Goal: Contribute content: Add original content to the website for others to see

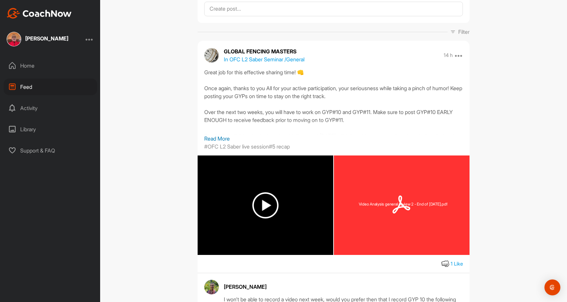
scroll to position [41, 0]
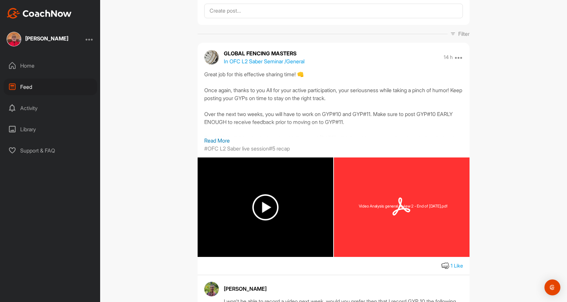
click at [12, 130] on icon at bounding box center [12, 129] width 8 height 8
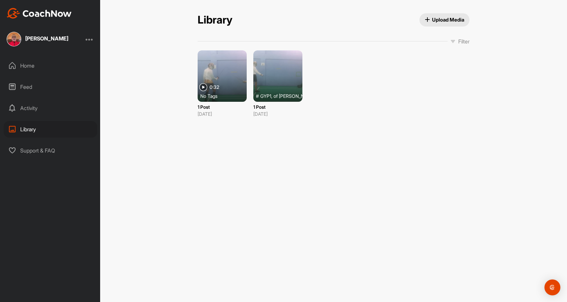
click at [439, 21] on span "Upload Media" at bounding box center [445, 19] width 40 height 7
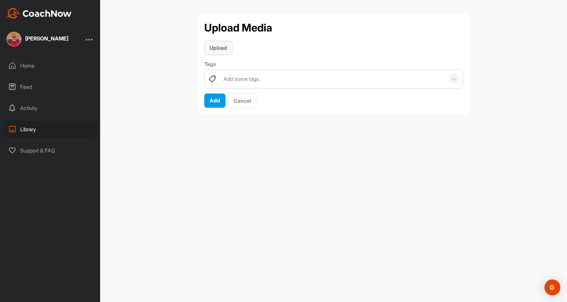
click at [219, 46] on span "Upload" at bounding box center [219, 47] width 18 height 7
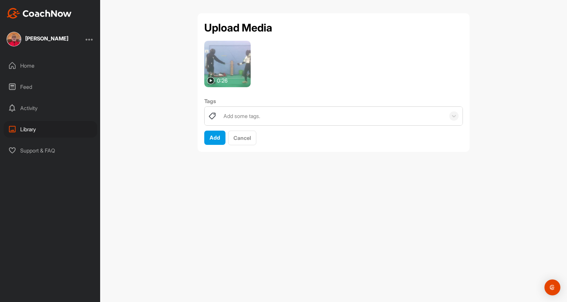
click at [240, 70] on img at bounding box center [227, 64] width 46 height 46
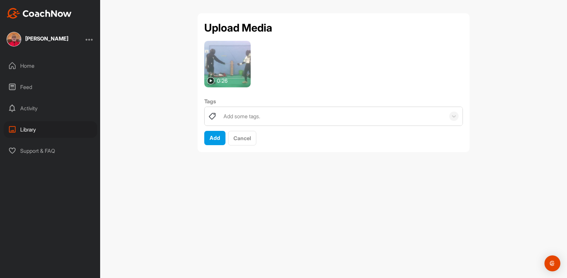
click at [211, 80] on img at bounding box center [211, 81] width 8 height 8
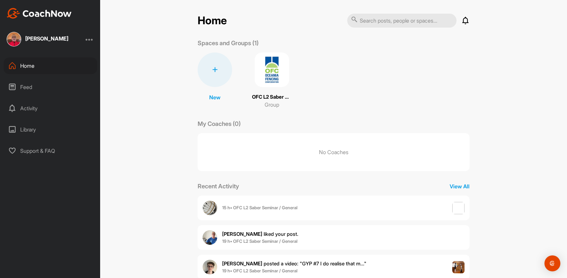
click at [14, 131] on icon at bounding box center [12, 129] width 8 height 8
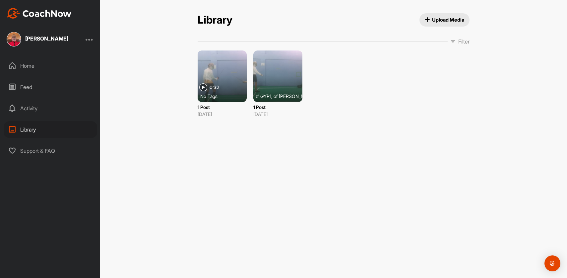
click at [447, 19] on span "Upload Media" at bounding box center [445, 19] width 40 height 7
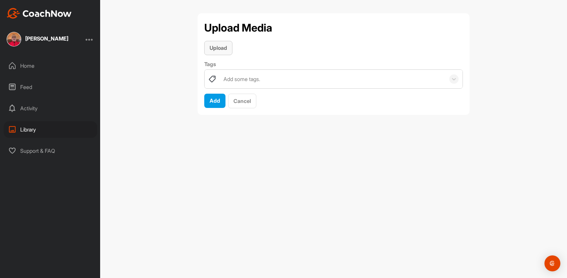
click at [217, 48] on span "Upload" at bounding box center [219, 47] width 18 height 7
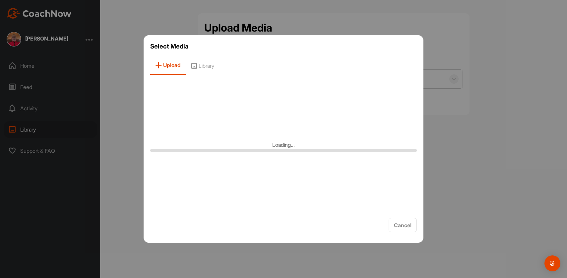
click at [244, 87] on div "Loading..." at bounding box center [283, 146] width 267 height 133
click at [403, 222] on span "Cancel" at bounding box center [403, 225] width 18 height 7
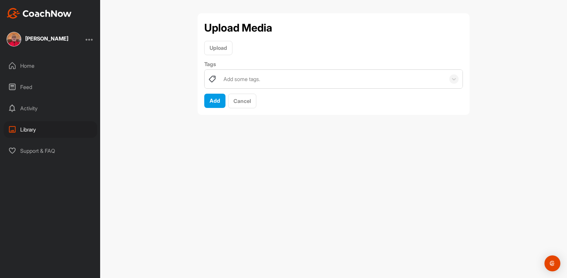
click at [34, 128] on div "Library" at bounding box center [51, 129] width 94 height 17
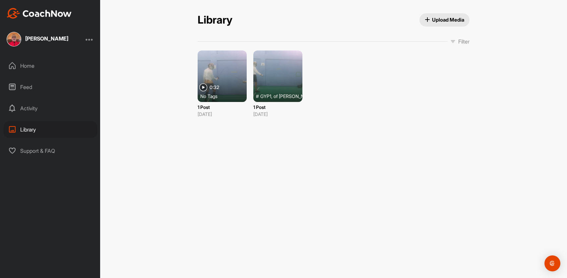
click at [450, 18] on span "Upload Media" at bounding box center [445, 19] width 40 height 7
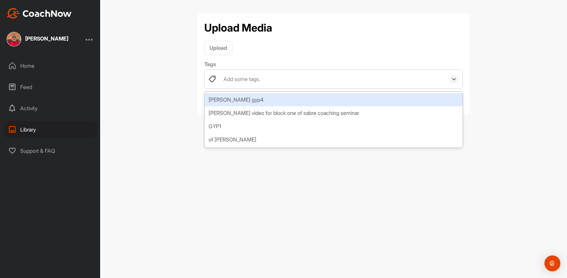
click at [270, 85] on div "Add some tags." at bounding box center [332, 79] width 225 height 19
click at [213, 47] on span "Upload" at bounding box center [219, 47] width 18 height 7
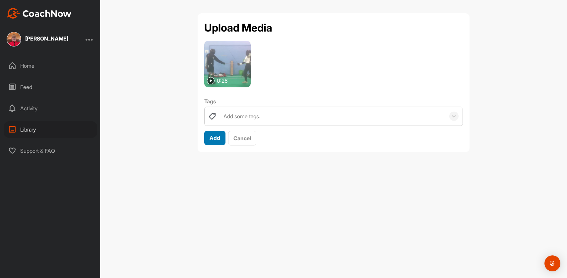
click at [213, 136] on span "Add" at bounding box center [215, 137] width 11 height 7
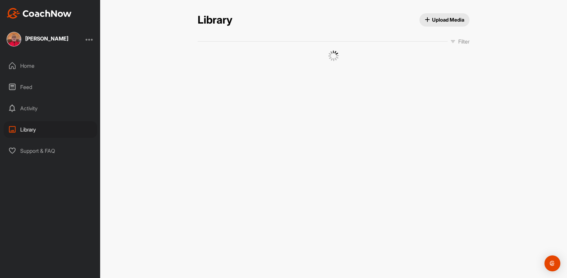
click at [213, 136] on div "Library Upload Media Library Upload Media Filter Media Type Images Videos Audio…" at bounding box center [333, 139] width 467 height 278
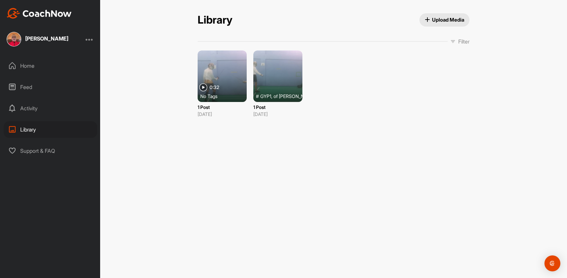
click at [448, 17] on span "Upload Media" at bounding box center [445, 19] width 40 height 7
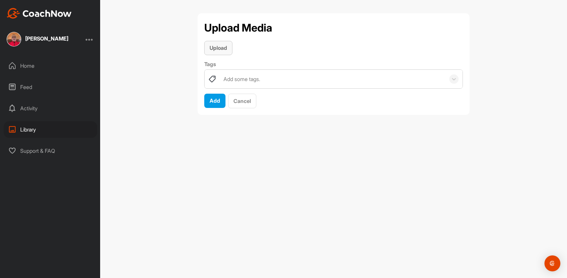
click at [213, 48] on span "Upload" at bounding box center [219, 47] width 18 height 7
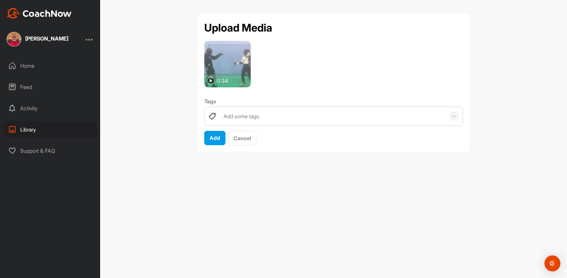
click at [31, 129] on div "Library" at bounding box center [51, 129] width 94 height 17
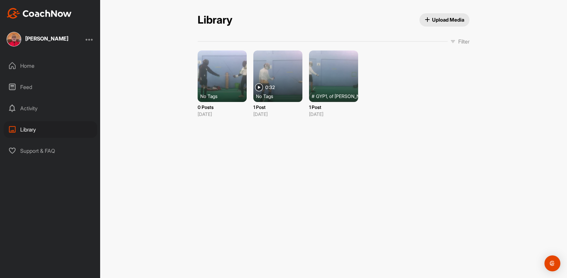
click at [226, 82] on div at bounding box center [222, 75] width 49 height 51
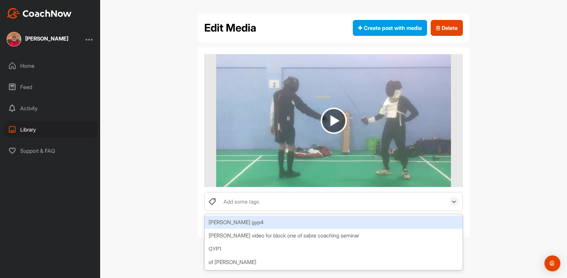
click at [250, 202] on div "Add some tags." at bounding box center [242, 201] width 37 height 8
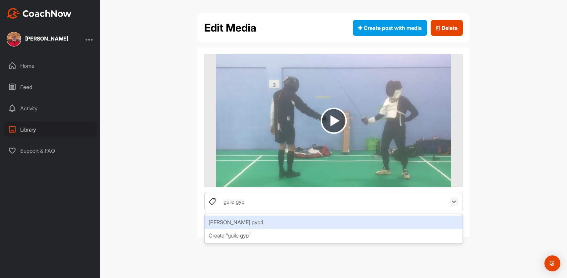
type input "guile gyp6"
click at [275, 220] on div "Create "guile gyp6"" at bounding box center [334, 221] width 258 height 13
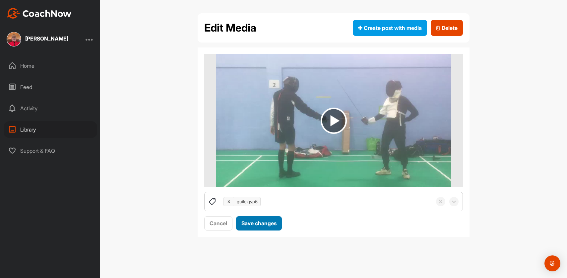
click at [255, 221] on span "Save changes" at bounding box center [259, 223] width 35 height 7
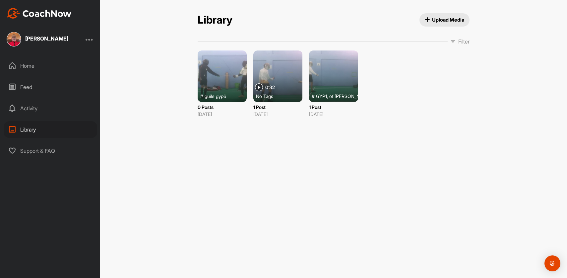
click at [448, 18] on span "Upload Media" at bounding box center [445, 19] width 40 height 7
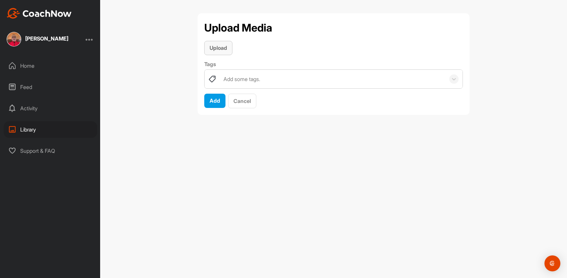
click at [219, 49] on span "Upload" at bounding box center [219, 47] width 18 height 7
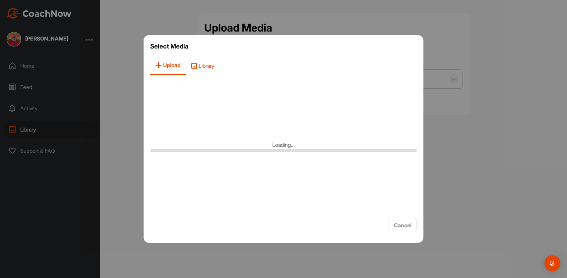
click at [193, 63] on span "Library" at bounding box center [203, 65] width 34 height 19
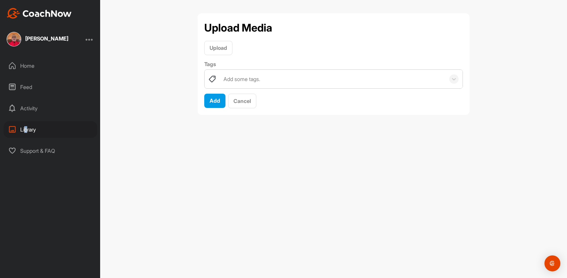
click at [24, 129] on div "Library" at bounding box center [51, 129] width 94 height 17
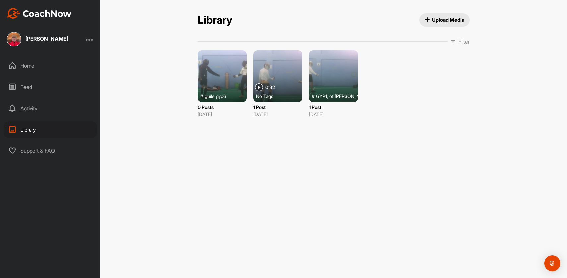
click at [441, 17] on span "Upload Media" at bounding box center [445, 19] width 40 height 7
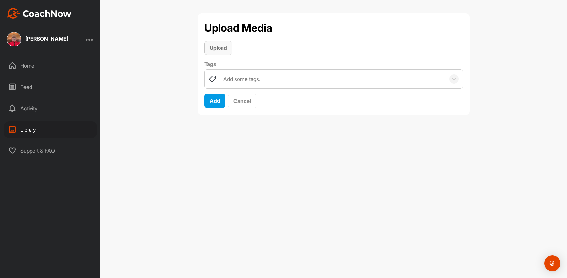
click at [222, 44] on div "Upload" at bounding box center [219, 48] width 18 height 8
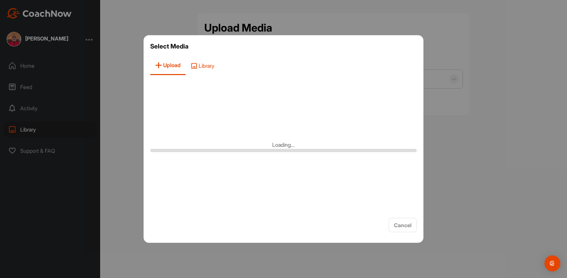
click at [192, 65] on icon at bounding box center [194, 65] width 7 height 7
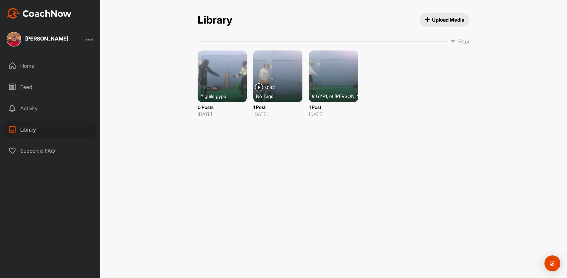
click at [442, 18] on span "Upload Media" at bounding box center [445, 19] width 40 height 7
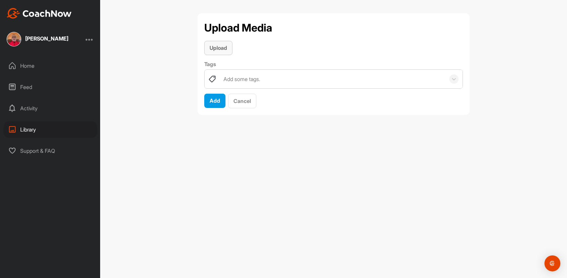
click at [223, 50] on span "Upload" at bounding box center [219, 47] width 18 height 7
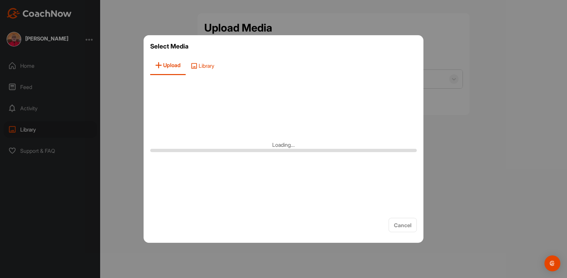
click at [191, 65] on icon at bounding box center [194, 65] width 7 height 7
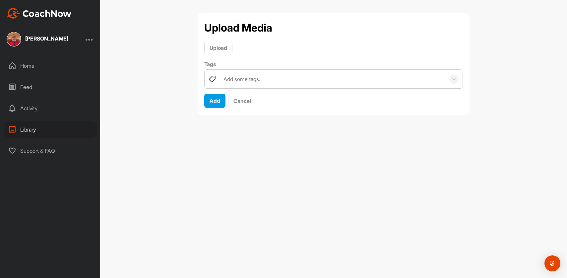
click at [20, 130] on div "Library" at bounding box center [51, 129] width 94 height 17
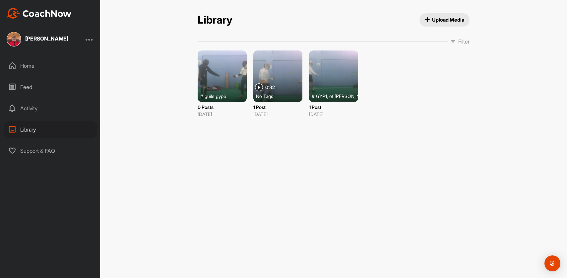
click at [26, 65] on div "Home" at bounding box center [51, 65] width 94 height 17
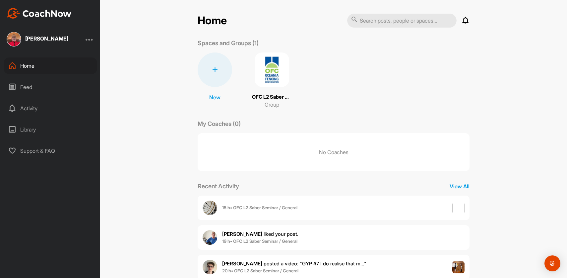
click at [24, 111] on div "Activity" at bounding box center [51, 108] width 94 height 17
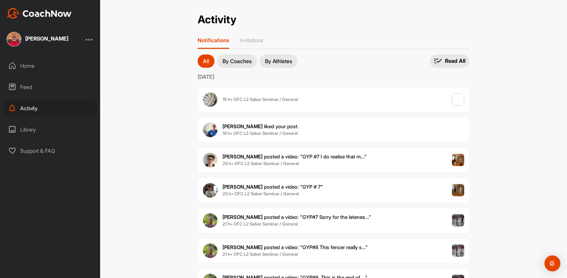
click at [24, 133] on div "Library" at bounding box center [51, 129] width 94 height 17
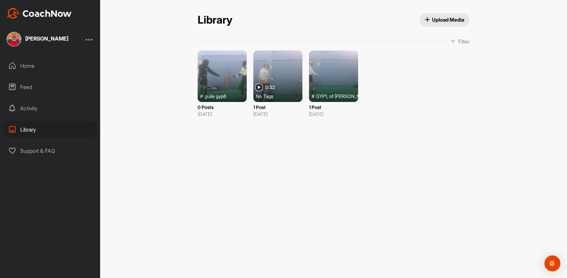
click at [452, 18] on span "Upload Media" at bounding box center [445, 19] width 40 height 7
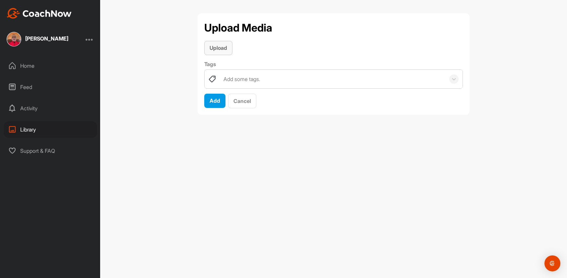
click at [215, 45] on span "Upload" at bounding box center [219, 47] width 18 height 7
click at [27, 125] on div "Library" at bounding box center [51, 129] width 94 height 17
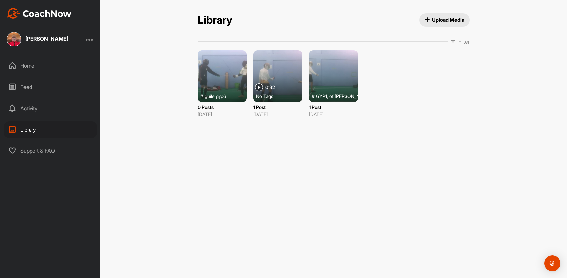
click at [443, 23] on span "Upload Media" at bounding box center [445, 19] width 40 height 7
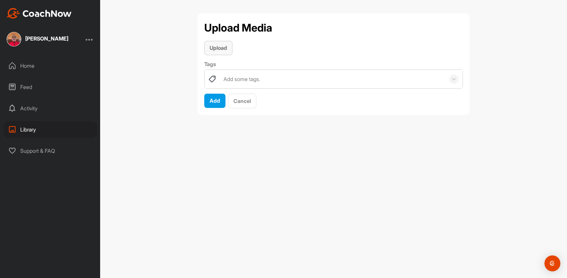
click at [221, 45] on span "Upload" at bounding box center [219, 47] width 18 height 7
click at [216, 101] on span "Add" at bounding box center [215, 100] width 11 height 7
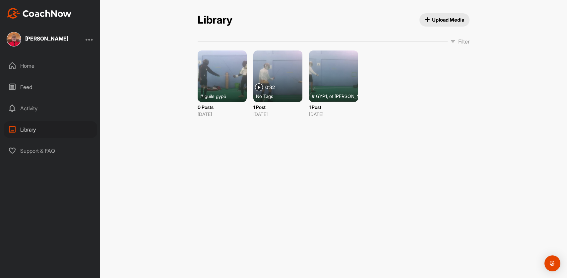
click at [446, 19] on span "Upload Media" at bounding box center [445, 19] width 40 height 7
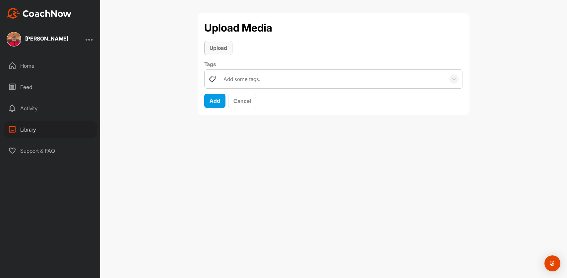
click at [214, 52] on div "Upload" at bounding box center [219, 48] width 18 height 8
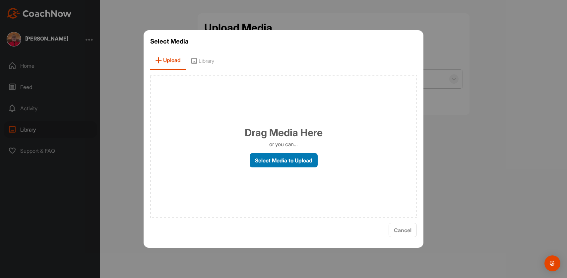
click at [293, 160] on label "Select Media to Upload" at bounding box center [284, 160] width 68 height 14
click at [0, 0] on input "Select Media to Upload" at bounding box center [0, 0] width 0 height 0
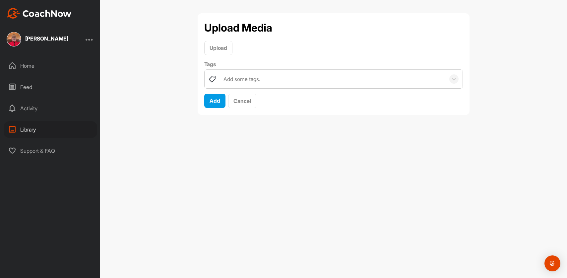
click at [32, 130] on div "Library" at bounding box center [51, 129] width 94 height 17
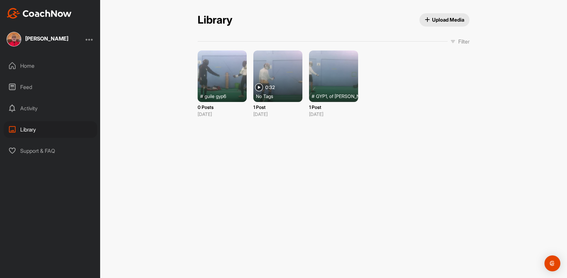
click at [441, 19] on span "Upload Media" at bounding box center [445, 19] width 40 height 7
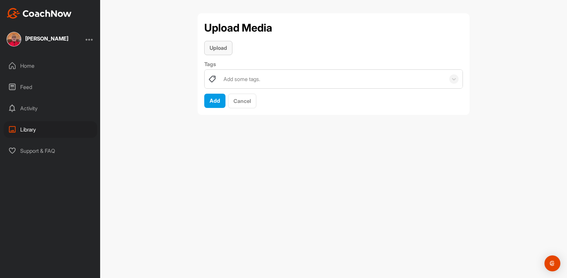
click at [217, 46] on span "Upload" at bounding box center [219, 47] width 18 height 7
click at [222, 46] on span "Upload" at bounding box center [219, 47] width 18 height 7
click at [217, 46] on span "Upload" at bounding box center [219, 47] width 18 height 7
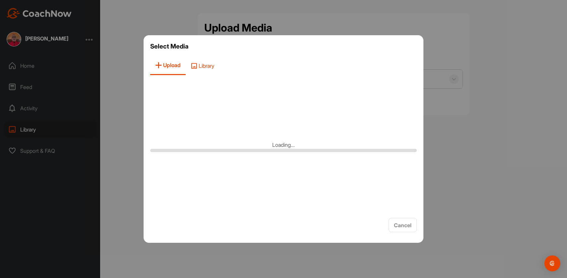
click at [191, 65] on icon at bounding box center [194, 65] width 7 height 7
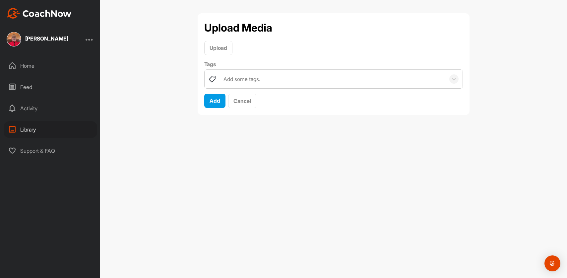
click at [18, 128] on div "Library" at bounding box center [51, 129] width 94 height 17
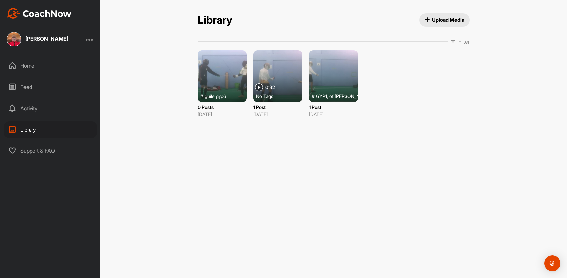
click at [443, 21] on span "Upload Media" at bounding box center [445, 19] width 40 height 7
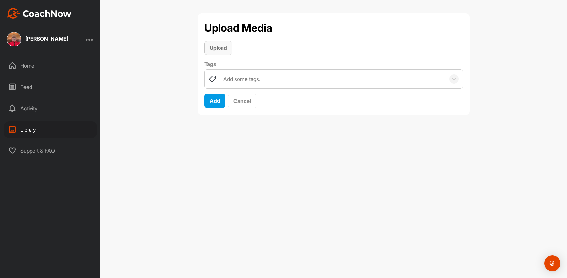
click at [223, 49] on span "Upload" at bounding box center [219, 47] width 18 height 7
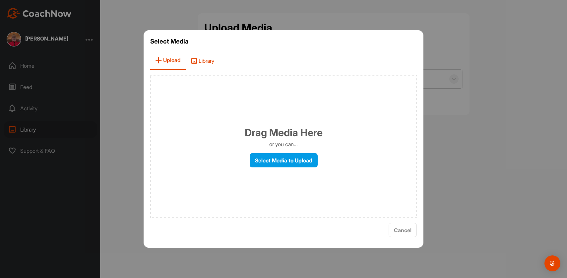
click at [194, 60] on span "Library" at bounding box center [203, 60] width 34 height 19
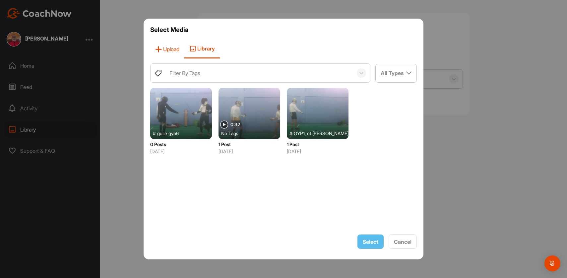
click at [159, 51] on icon at bounding box center [158, 49] width 7 height 7
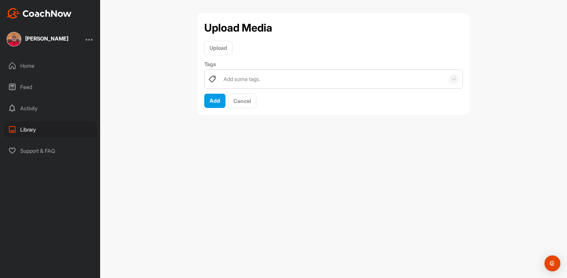
click at [28, 131] on div "Library" at bounding box center [51, 129] width 94 height 17
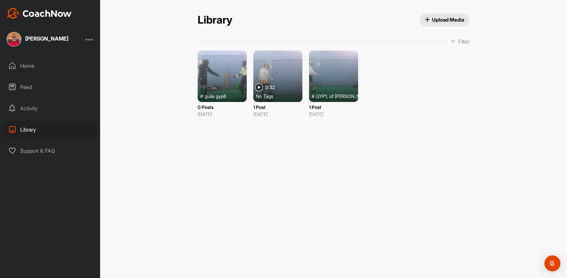
click at [437, 19] on span "Upload Media" at bounding box center [445, 19] width 40 height 7
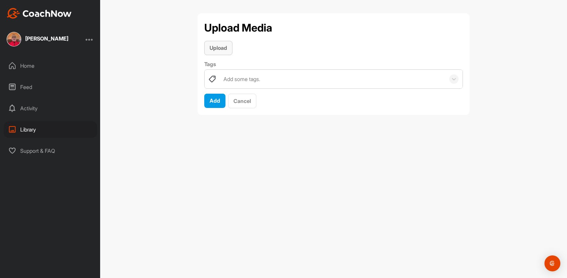
click at [212, 48] on span "Upload" at bounding box center [219, 47] width 18 height 7
click at [27, 129] on div "Library" at bounding box center [51, 129] width 94 height 17
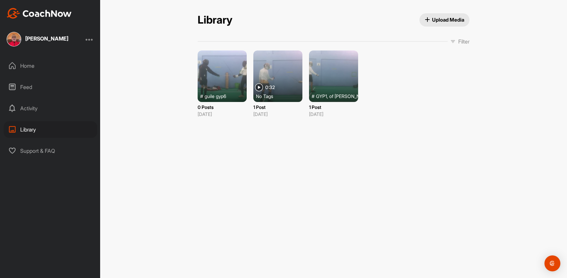
click at [440, 27] on div "Library Upload Media Library Upload Media Filter Media Type Images Videos Audio…" at bounding box center [333, 67] width 285 height 109
click at [444, 21] on span "Upload Media" at bounding box center [445, 19] width 40 height 7
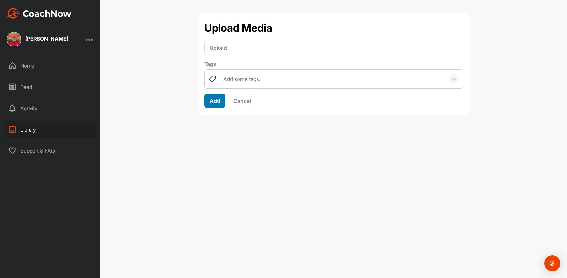
click at [211, 102] on span "Add" at bounding box center [215, 100] width 11 height 7
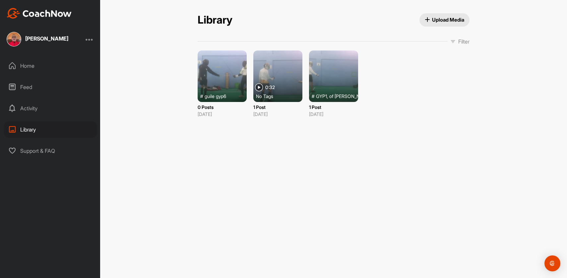
click at [438, 20] on span "Upload Media" at bounding box center [445, 19] width 40 height 7
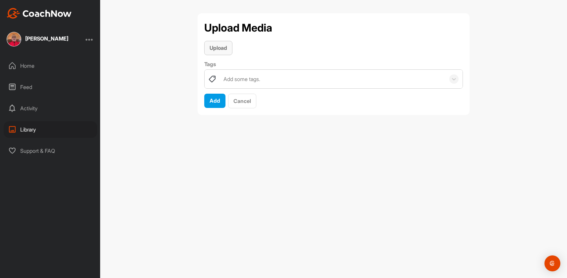
click at [222, 50] on span "Upload" at bounding box center [219, 47] width 18 height 7
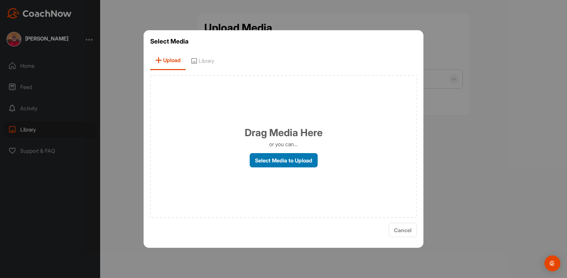
click at [285, 161] on label "Select Media to Upload" at bounding box center [284, 160] width 68 height 14
click at [0, 0] on input "Select Media to Upload" at bounding box center [0, 0] width 0 height 0
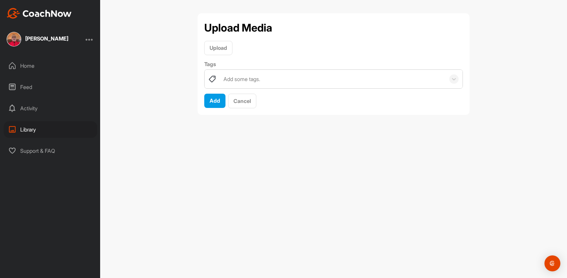
click at [30, 67] on div "Home" at bounding box center [51, 65] width 94 height 17
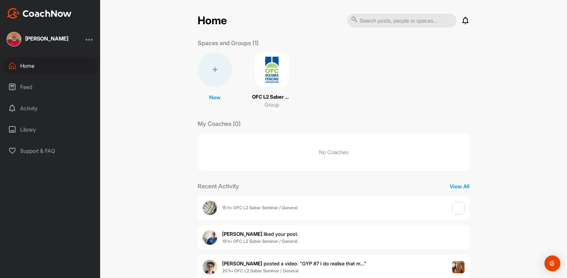
click at [273, 75] on img at bounding box center [272, 69] width 35 height 35
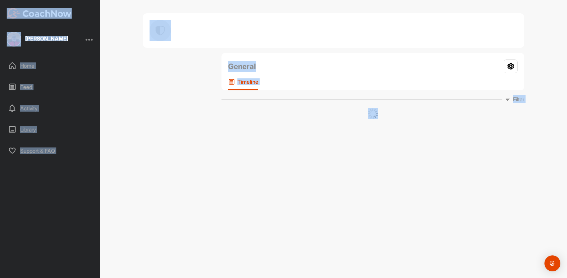
click at [273, 75] on div "General Your Notifications Timeline" at bounding box center [373, 71] width 303 height 37
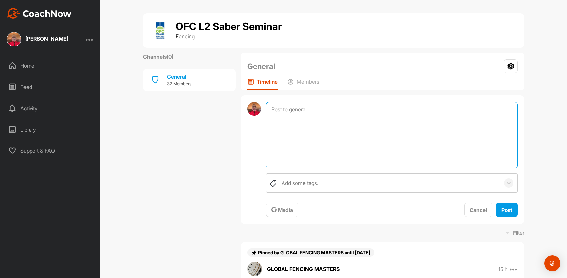
click at [336, 113] on textarea at bounding box center [392, 135] width 252 height 66
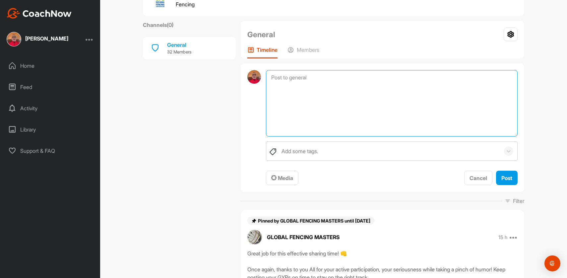
scroll to position [34, 0]
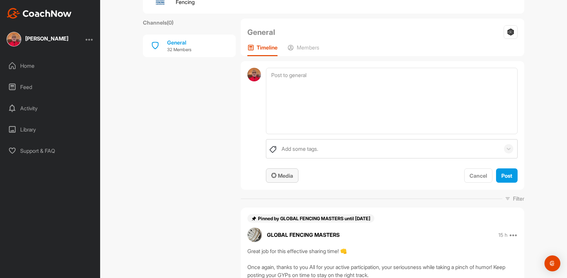
click at [274, 176] on icon "button" at bounding box center [273, 175] width 5 height 5
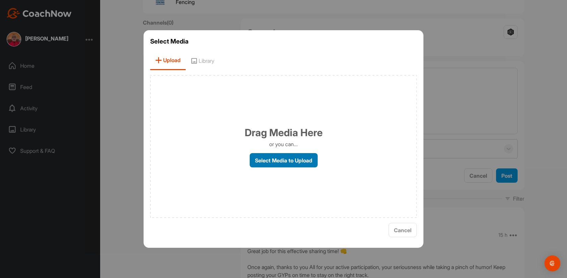
click at [278, 160] on label "Select Media to Upload" at bounding box center [284, 160] width 68 height 14
click at [0, 0] on input "Select Media to Upload" at bounding box center [0, 0] width 0 height 0
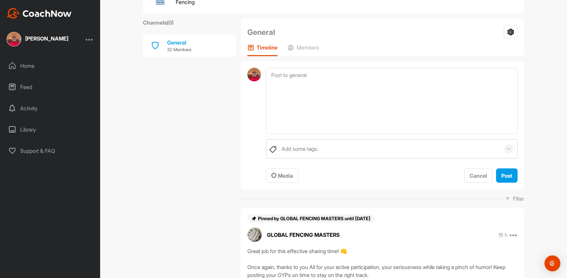
click at [26, 130] on div "Library" at bounding box center [51, 129] width 94 height 17
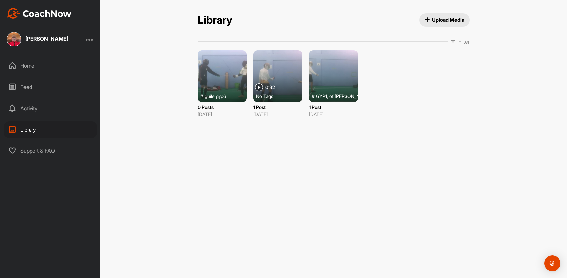
click at [449, 16] on span "Upload Media" at bounding box center [445, 19] width 40 height 7
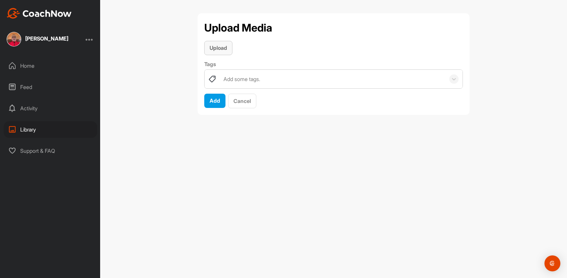
click at [214, 47] on span "Upload" at bounding box center [219, 47] width 18 height 7
click at [26, 126] on div "Library" at bounding box center [51, 129] width 94 height 17
